Goal: Information Seeking & Learning: Learn about a topic

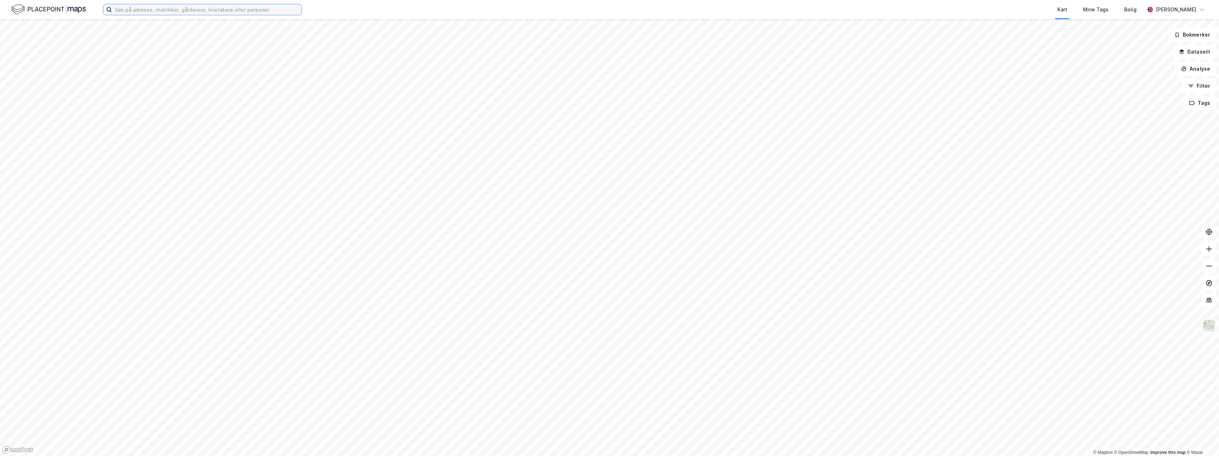
click at [269, 10] on input at bounding box center [207, 9] width 190 height 11
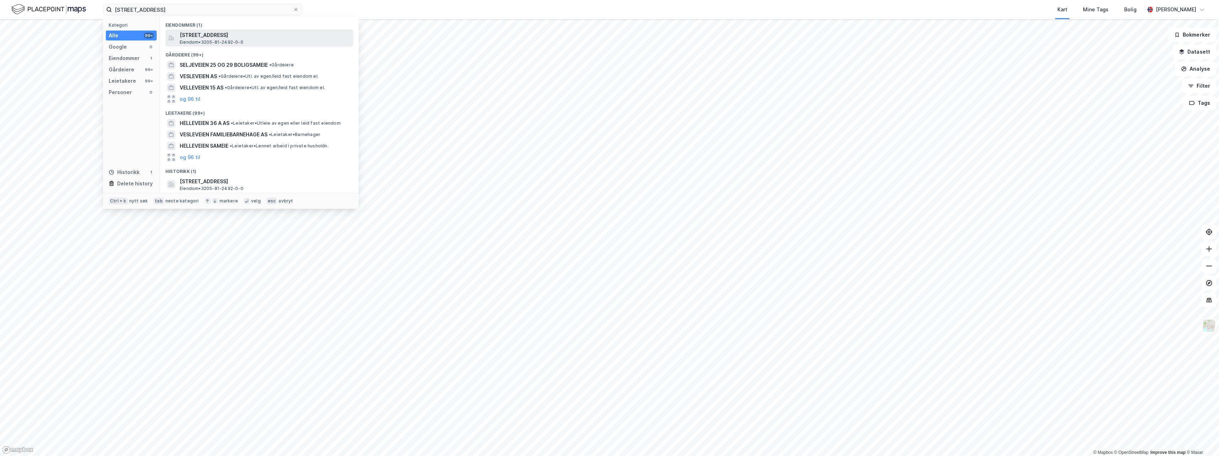
click at [232, 42] on span "Eiendom • 3205-81-2492-0-0" at bounding box center [212, 42] width 64 height 6
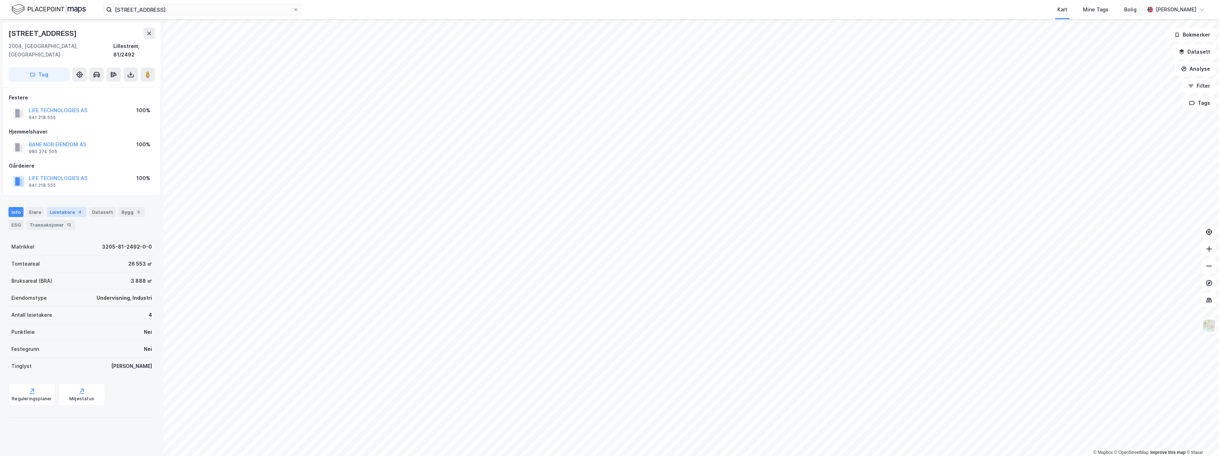
click at [61, 207] on div "Leietakere 4" at bounding box center [66, 212] width 39 height 10
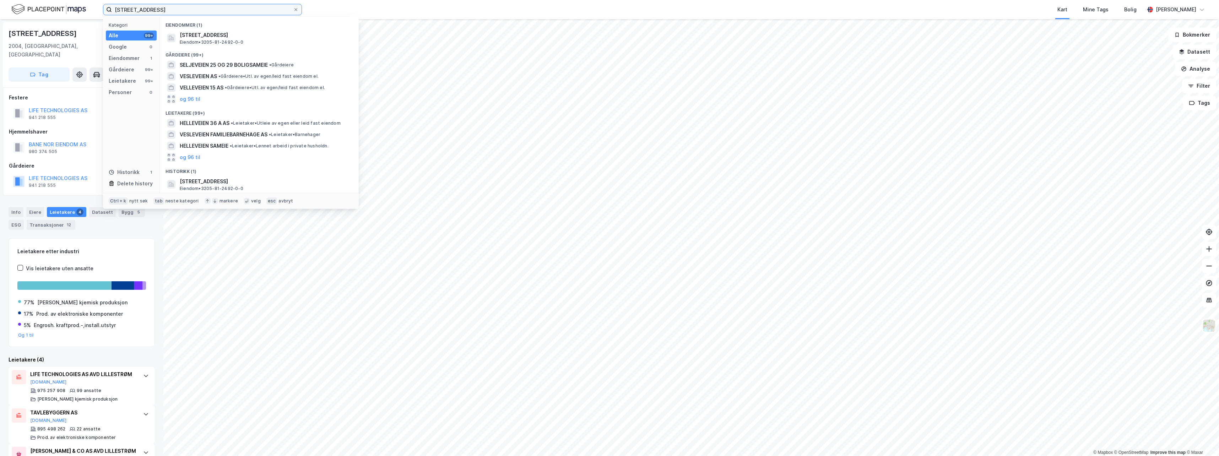
drag, startPoint x: 157, startPoint y: 7, endPoint x: 43, endPoint y: 9, distance: 113.7
click at [47, 9] on div "svelleveien 29 Kategori Alle 99+ Google 0 Eiendommer 1 Gårdeiere 99+ Leietakere…" at bounding box center [609, 9] width 1219 height 19
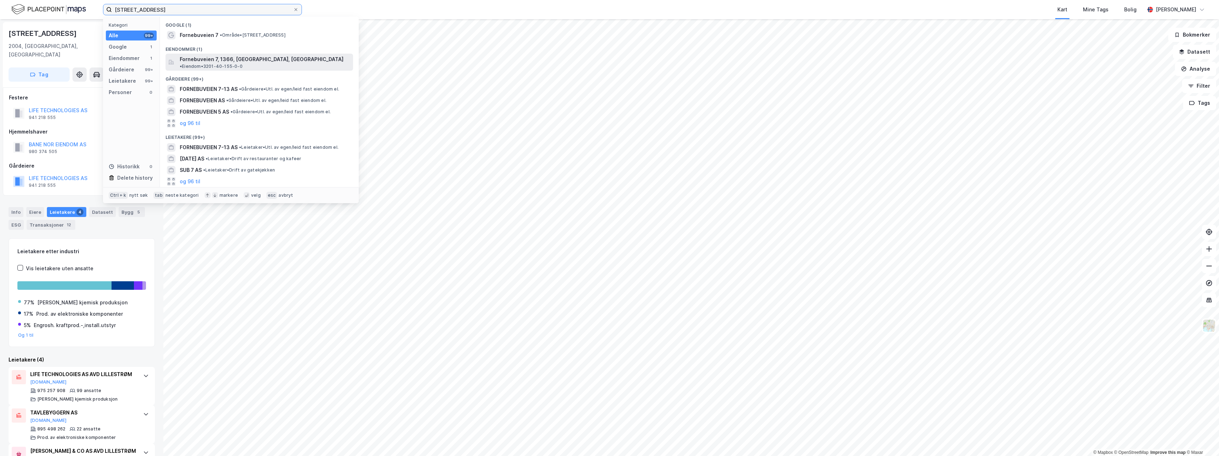
type input "[STREET_ADDRESS]"
click at [200, 59] on span "Fornebuveien 7, 1366, [GEOGRAPHIC_DATA], [GEOGRAPHIC_DATA]" at bounding box center [262, 59] width 164 height 9
